Goal: Task Accomplishment & Management: Complete application form

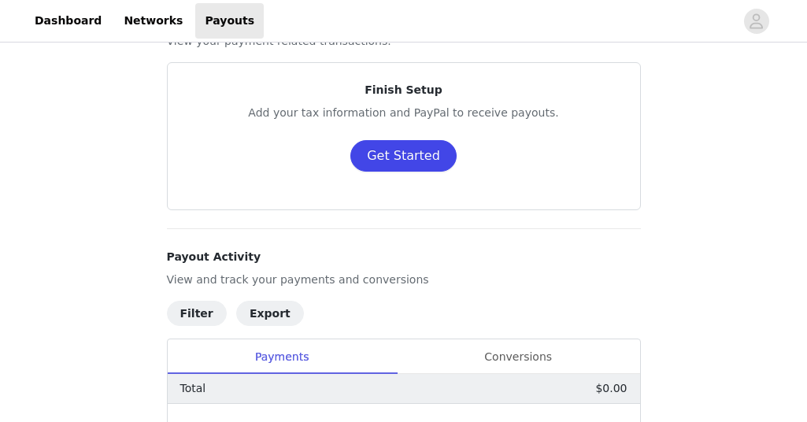
scroll to position [54, 0]
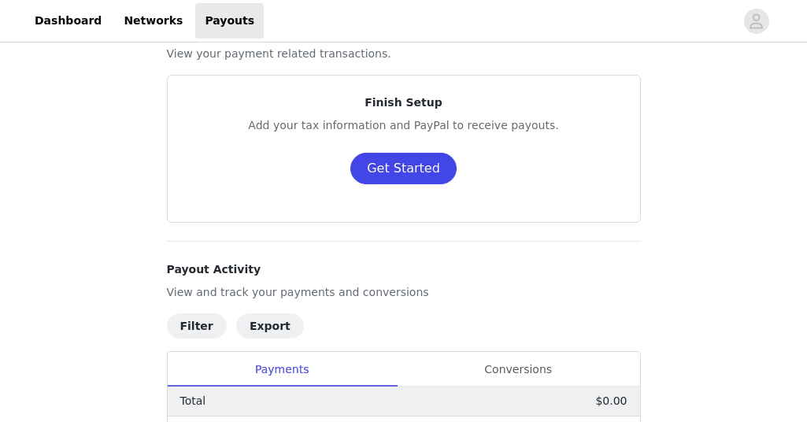
click at [411, 175] on button "Get Started" at bounding box center [403, 168] width 106 height 31
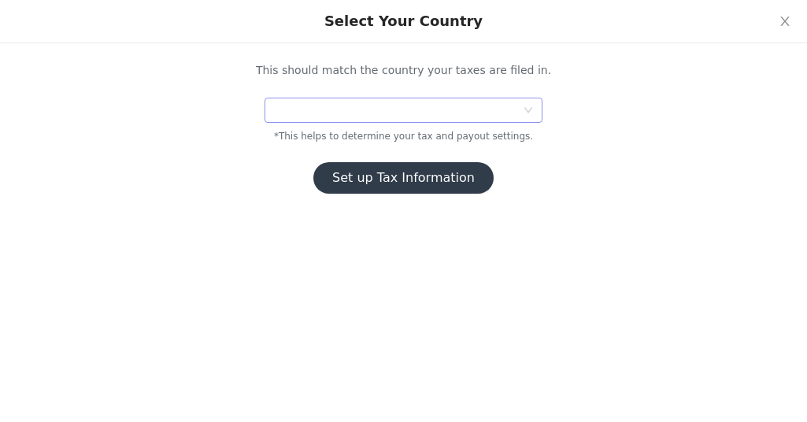
click at [355, 115] on div at bounding box center [398, 110] width 248 height 24
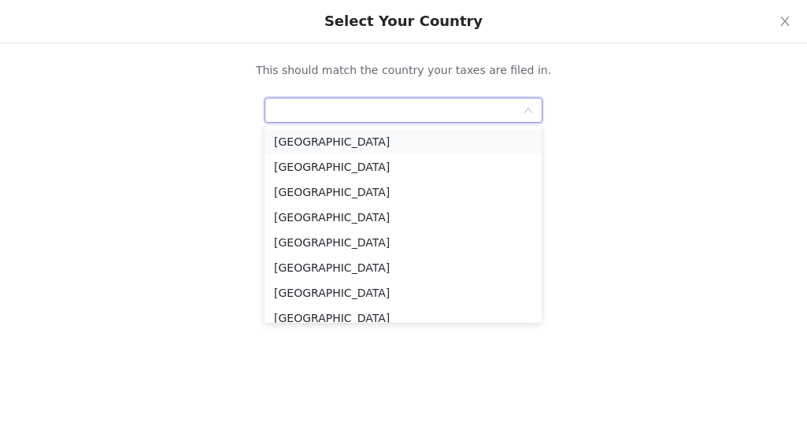
click at [346, 132] on li "[GEOGRAPHIC_DATA]" at bounding box center [402, 141] width 277 height 25
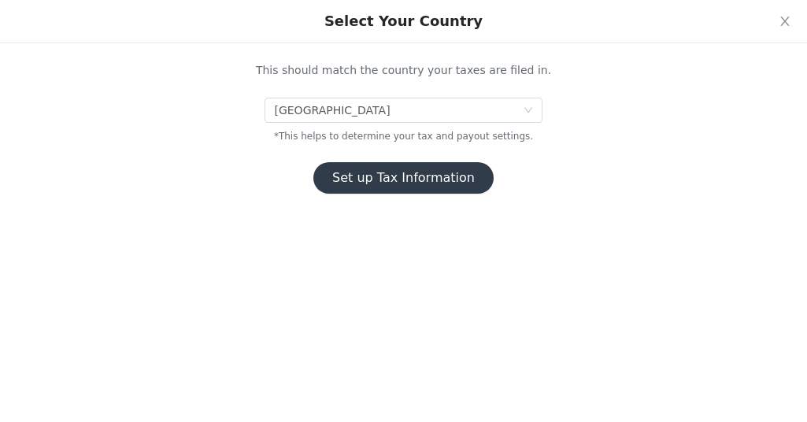
click at [409, 175] on button "Set up Tax Information" at bounding box center [403, 177] width 180 height 31
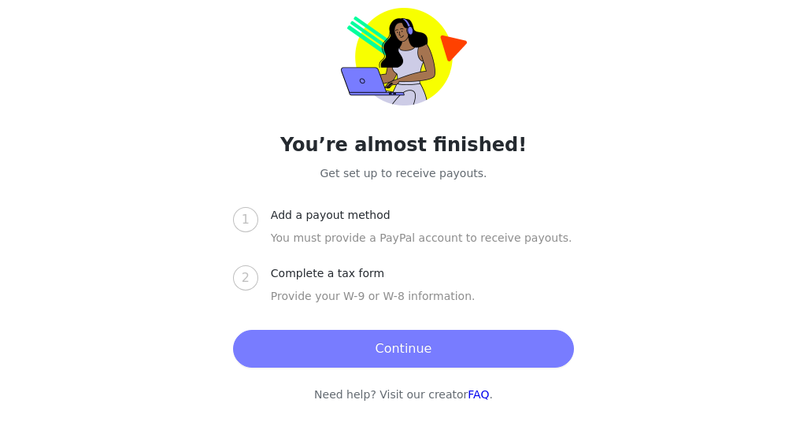
scroll to position [336, 0]
click at [401, 342] on button "Continue" at bounding box center [403, 349] width 341 height 38
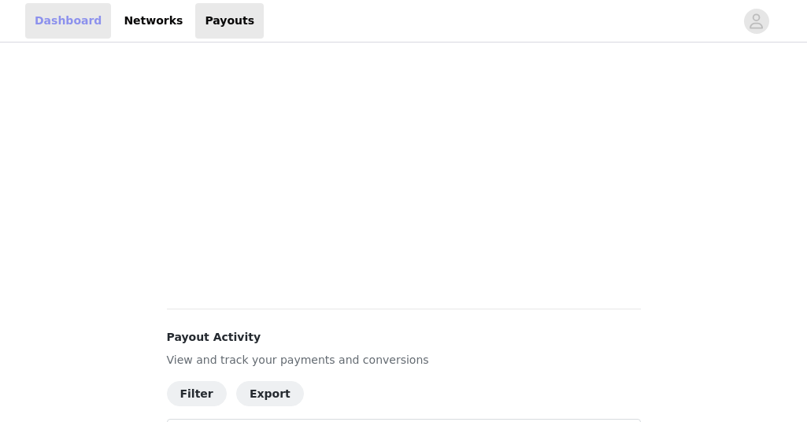
click at [73, 21] on link "Dashboard" at bounding box center [68, 20] width 86 height 35
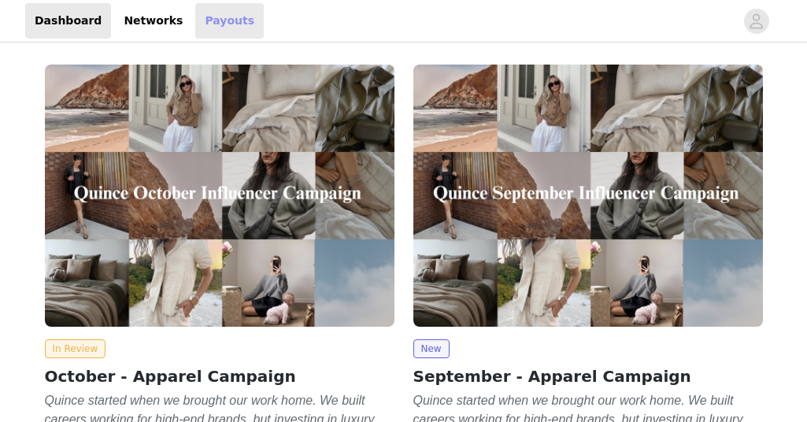
click at [216, 13] on link "Payouts" at bounding box center [229, 20] width 68 height 35
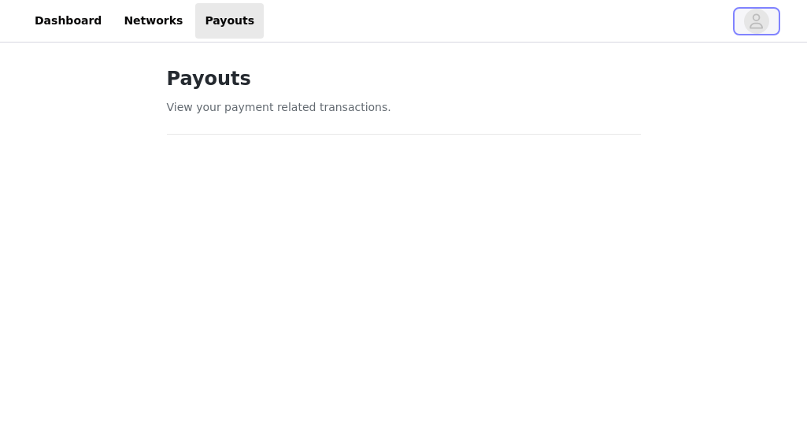
click at [755, 13] on icon "avatar" at bounding box center [756, 21] width 15 height 25
